Goal: Task Accomplishment & Management: Manage account settings

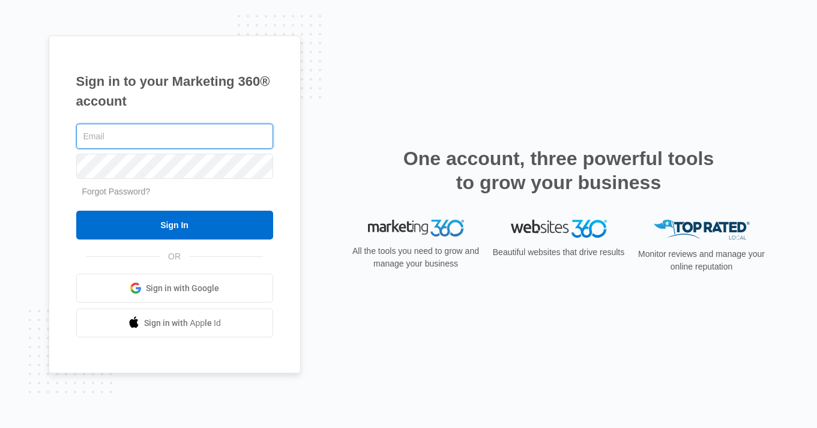
click at [218, 139] on input "text" at bounding box center [174, 136] width 197 height 25
type input "jsrsupremeservices@gmail.com"
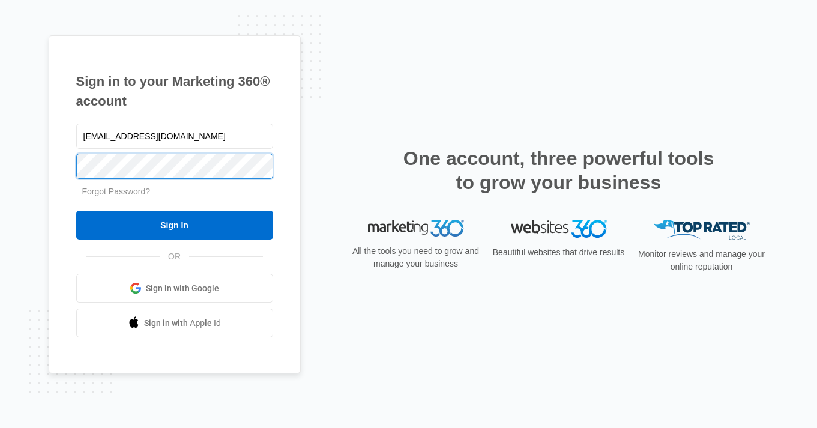
click at [76, 211] on input "Sign In" at bounding box center [174, 225] width 197 height 29
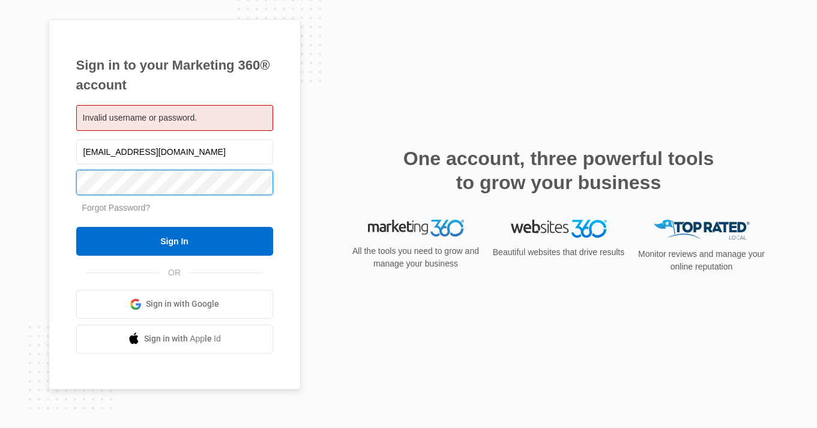
click at [76, 227] on input "Sign In" at bounding box center [174, 241] width 197 height 29
drag, startPoint x: 240, startPoint y: 148, endPoint x: 78, endPoint y: 142, distance: 161.6
click at [78, 142] on input "jsrsupremeservices@gmail.com" at bounding box center [174, 151] width 197 height 25
paste input "Jsrsupremeservices@gmail.com"
type input "Jsrsupremeservices@gmail.com"
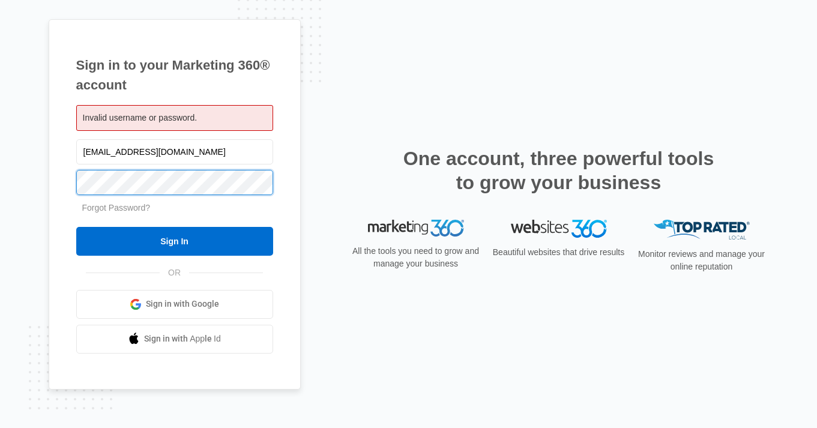
click at [76, 227] on input "Sign In" at bounding box center [174, 241] width 197 height 29
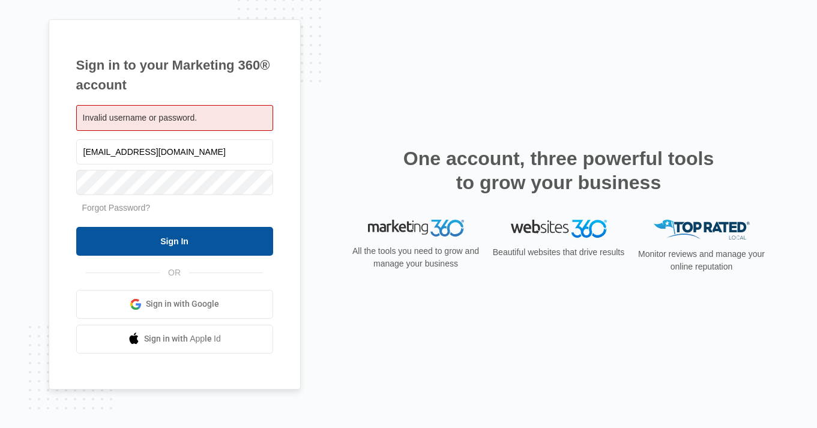
click at [125, 235] on input "Sign In" at bounding box center [174, 241] width 197 height 29
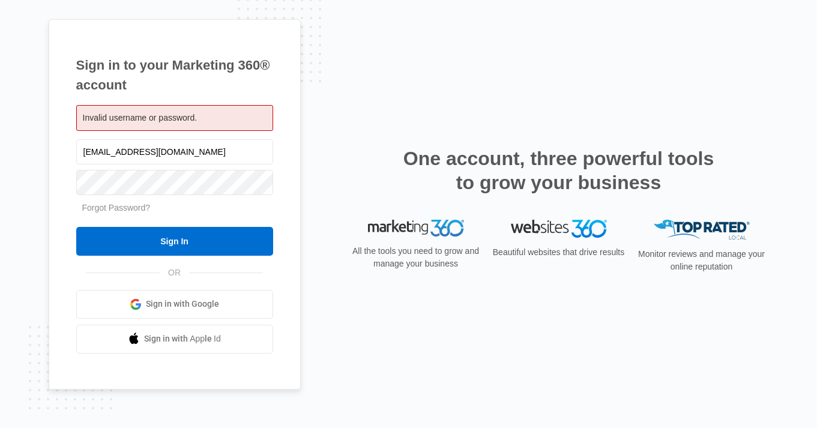
click at [275, 275] on div "Sign in to your Marketing 360® account Invalid username or password. Jsrsupreme…" at bounding box center [175, 204] width 252 height 370
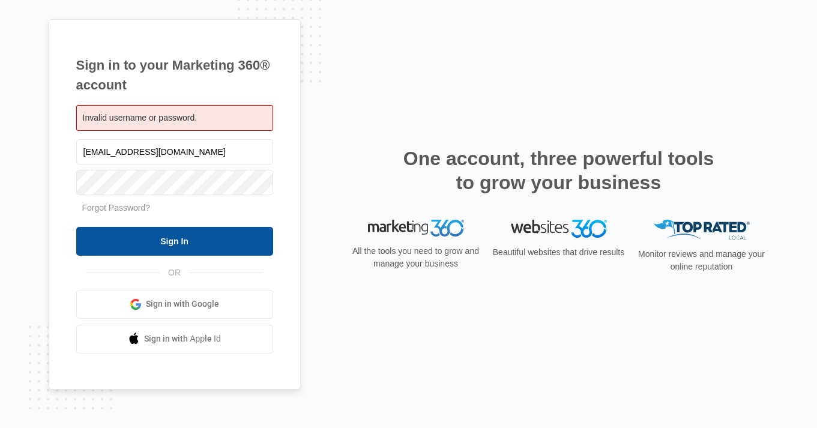
click at [106, 244] on input "Sign In" at bounding box center [174, 241] width 197 height 29
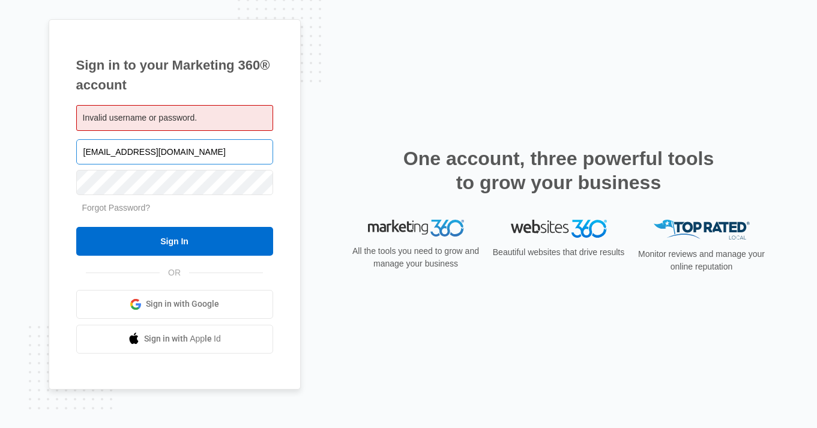
click at [87, 152] on input "Jsrsupremeservices@gmail.com" at bounding box center [174, 151] width 197 height 25
type input "jsrsupremeservices@gmail.com"
click at [76, 227] on input "Sign In" at bounding box center [174, 241] width 197 height 29
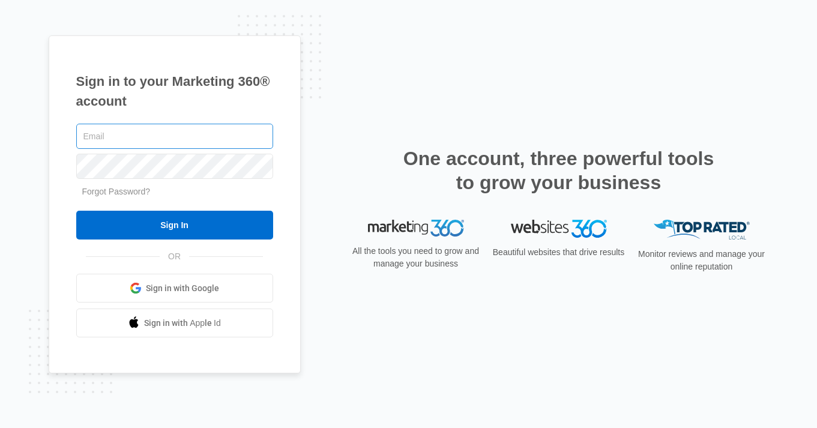
type input "[PERSON_NAME][EMAIL_ADDRESS][PERSON_NAME][DOMAIN_NAME]"
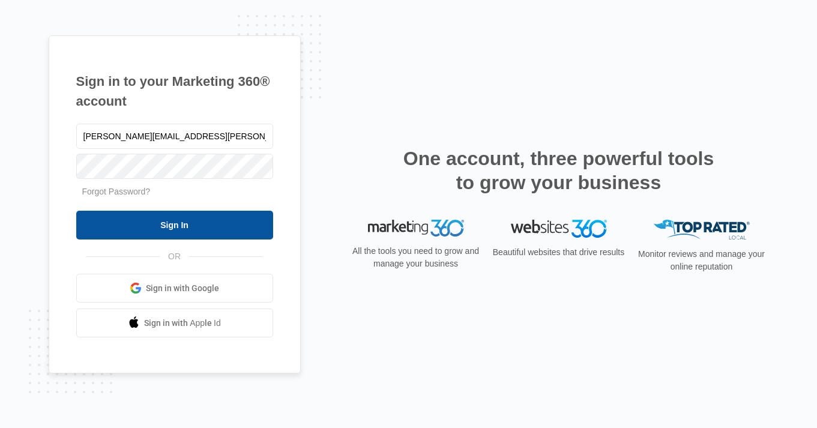
click at [211, 222] on input "Sign In" at bounding box center [174, 225] width 197 height 29
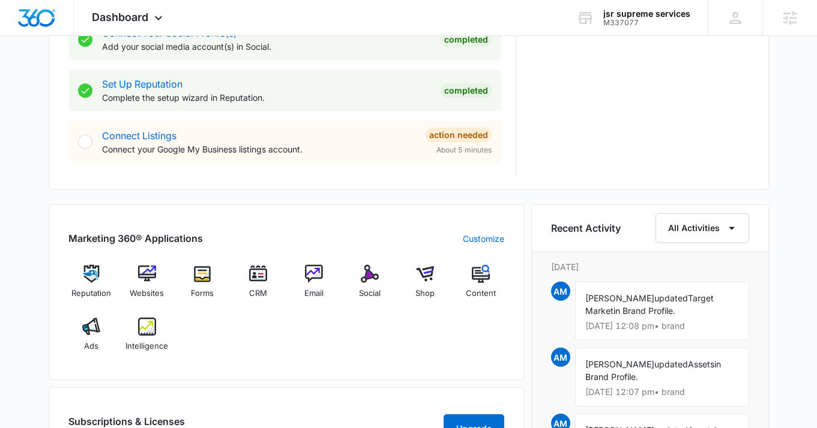
scroll to position [508, 0]
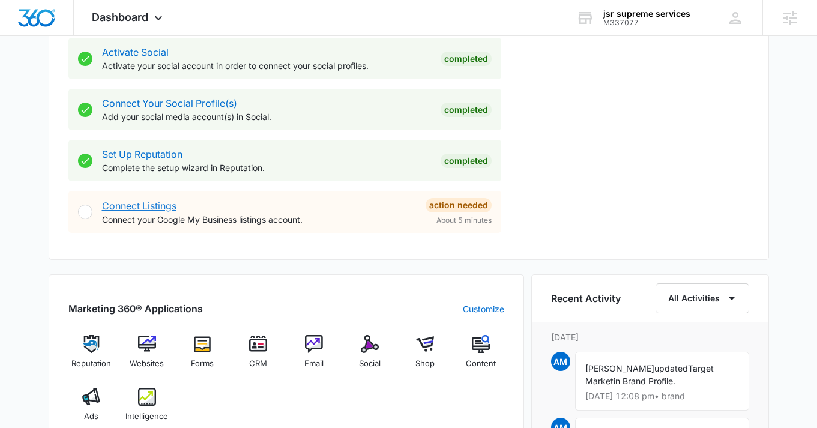
click at [146, 202] on link "Connect Listings" at bounding box center [139, 206] width 74 height 12
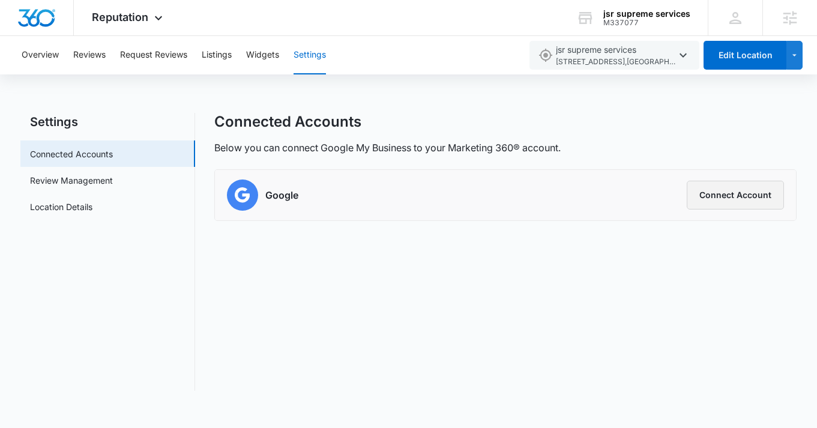
click at [750, 199] on button "Connect Account" at bounding box center [735, 195] width 97 height 29
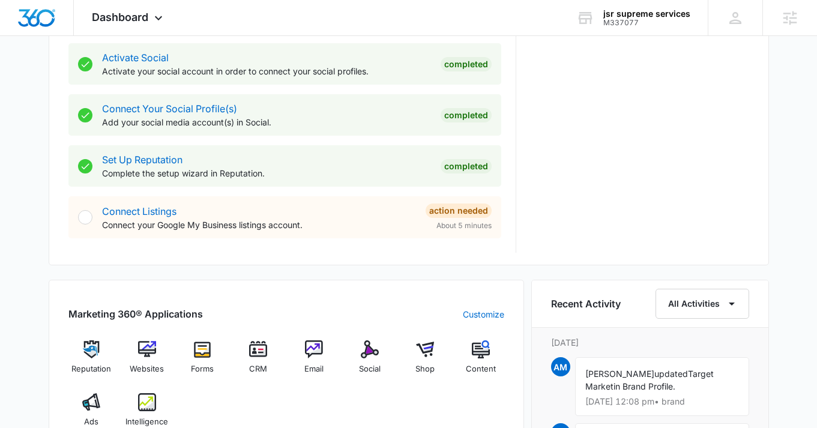
scroll to position [555, 0]
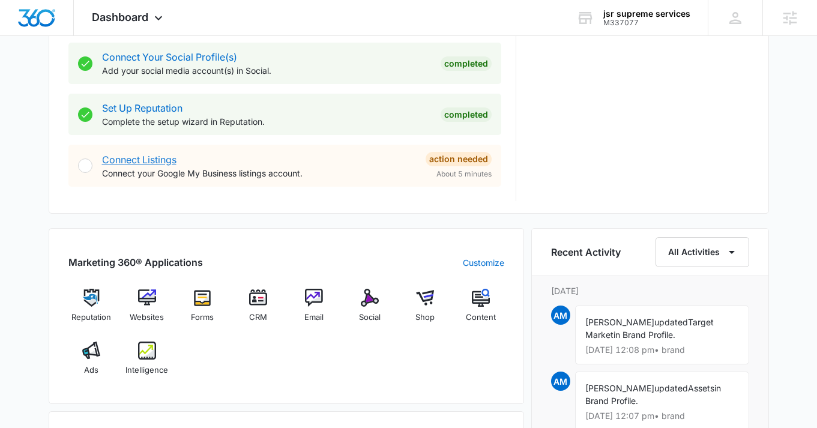
click at [116, 157] on link "Connect Listings" at bounding box center [139, 160] width 74 height 12
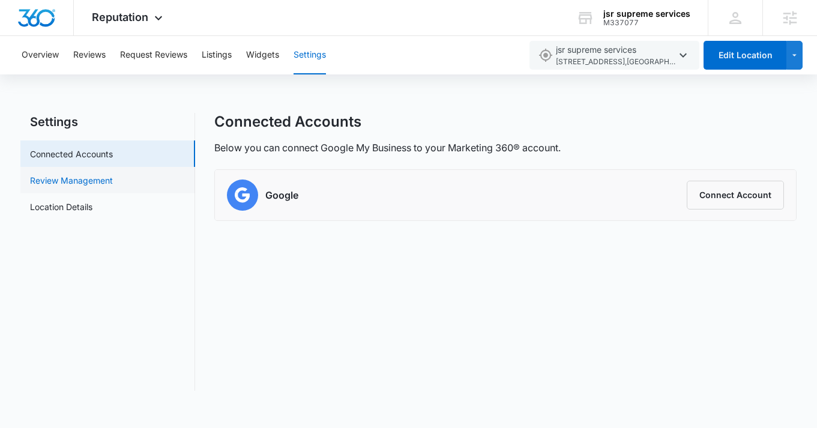
click at [113, 178] on link "Review Management" at bounding box center [71, 180] width 83 height 13
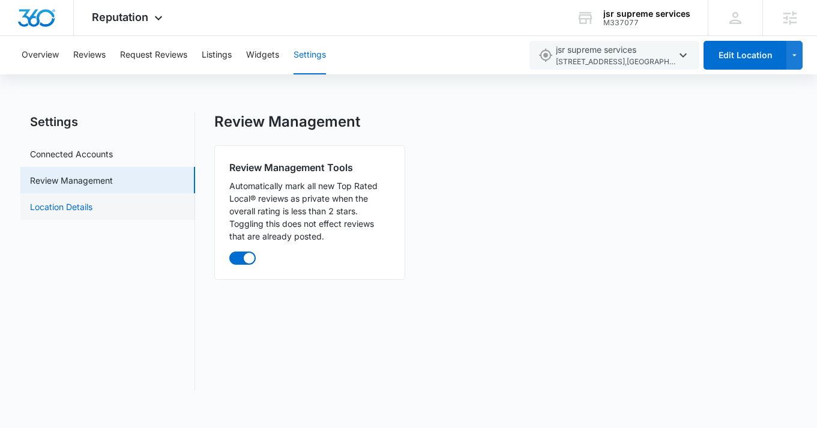
click at [92, 202] on link "Location Details" at bounding box center [61, 206] width 62 height 13
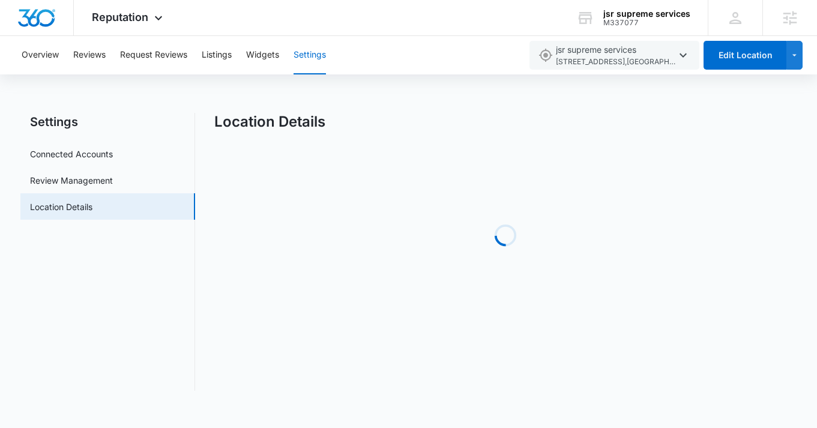
select select "Pennsylvania"
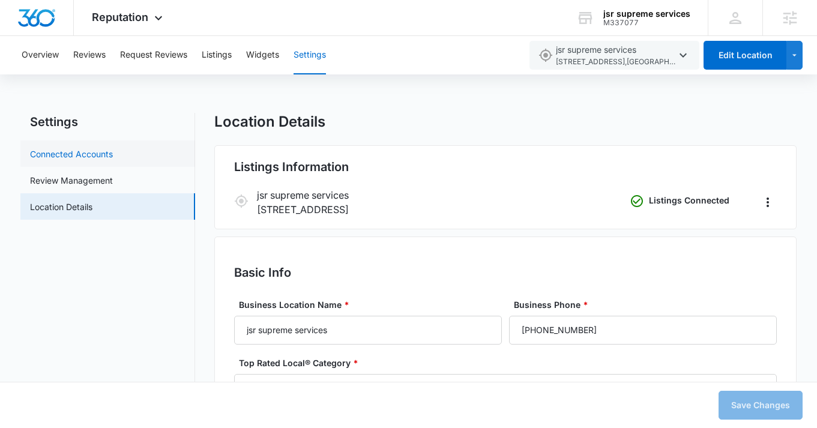
click at [108, 154] on link "Connected Accounts" at bounding box center [71, 154] width 83 height 13
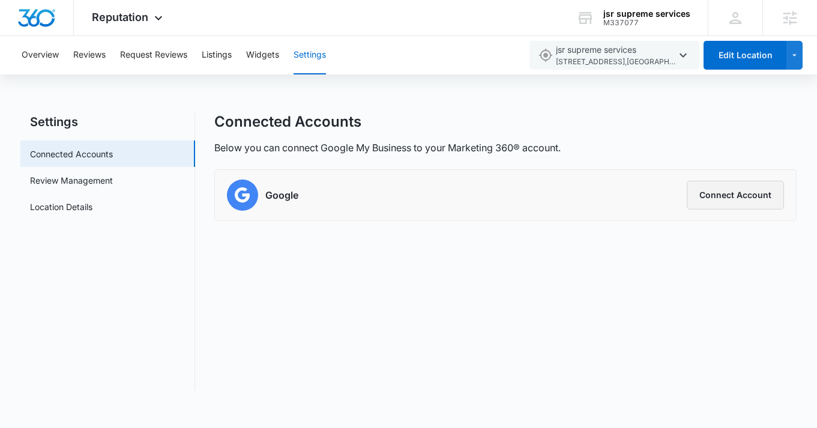
click at [726, 199] on button "Connect Account" at bounding box center [735, 195] width 97 height 29
